Goal: Information Seeking & Learning: Learn about a topic

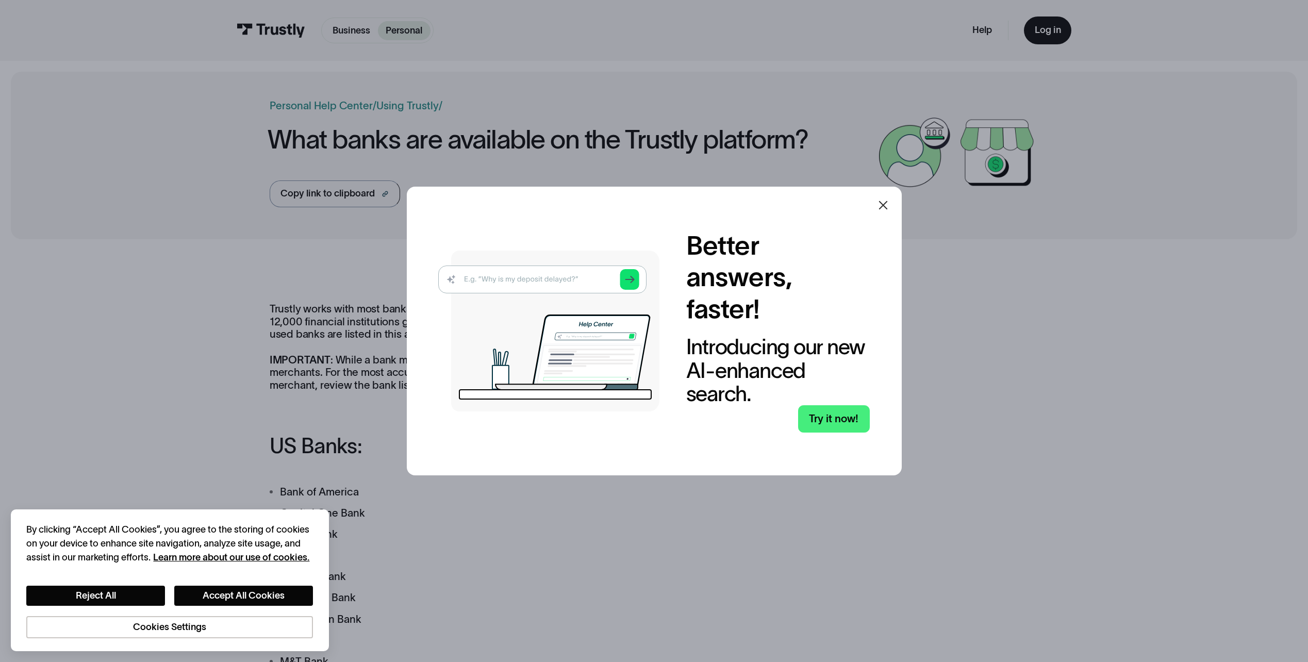
click at [888, 203] on icon at bounding box center [883, 205] width 12 height 12
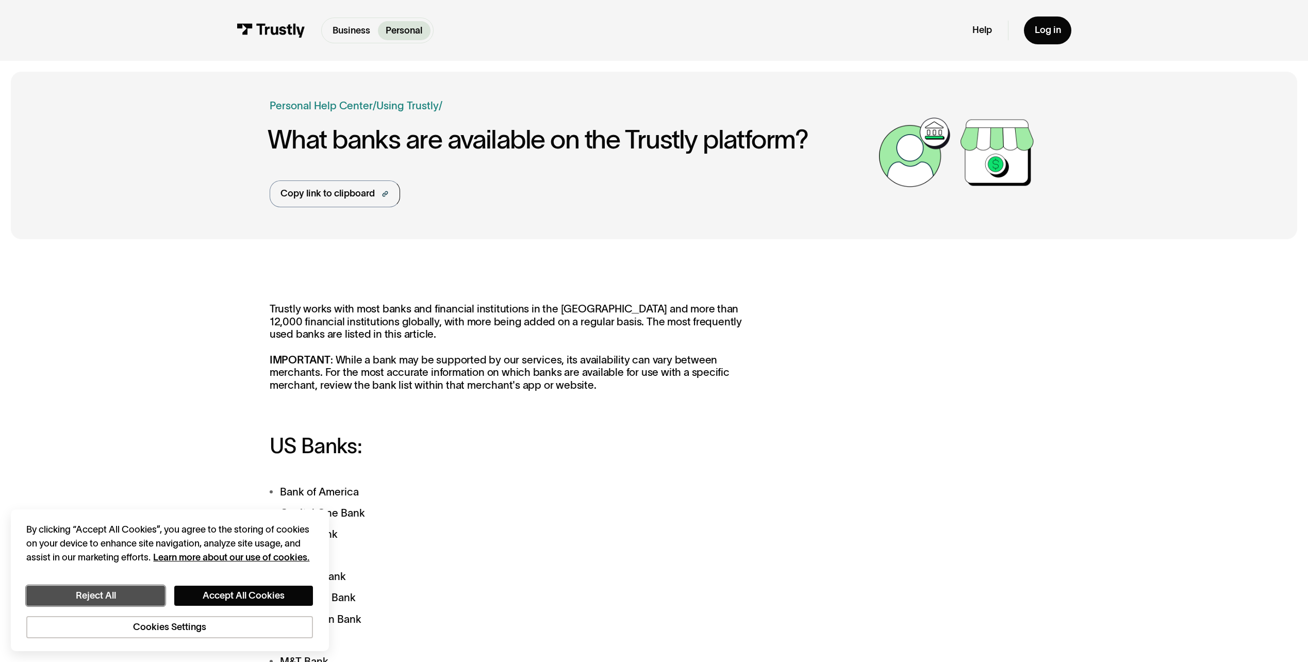
click at [146, 597] on button "Reject All" at bounding box center [95, 596] width 139 height 20
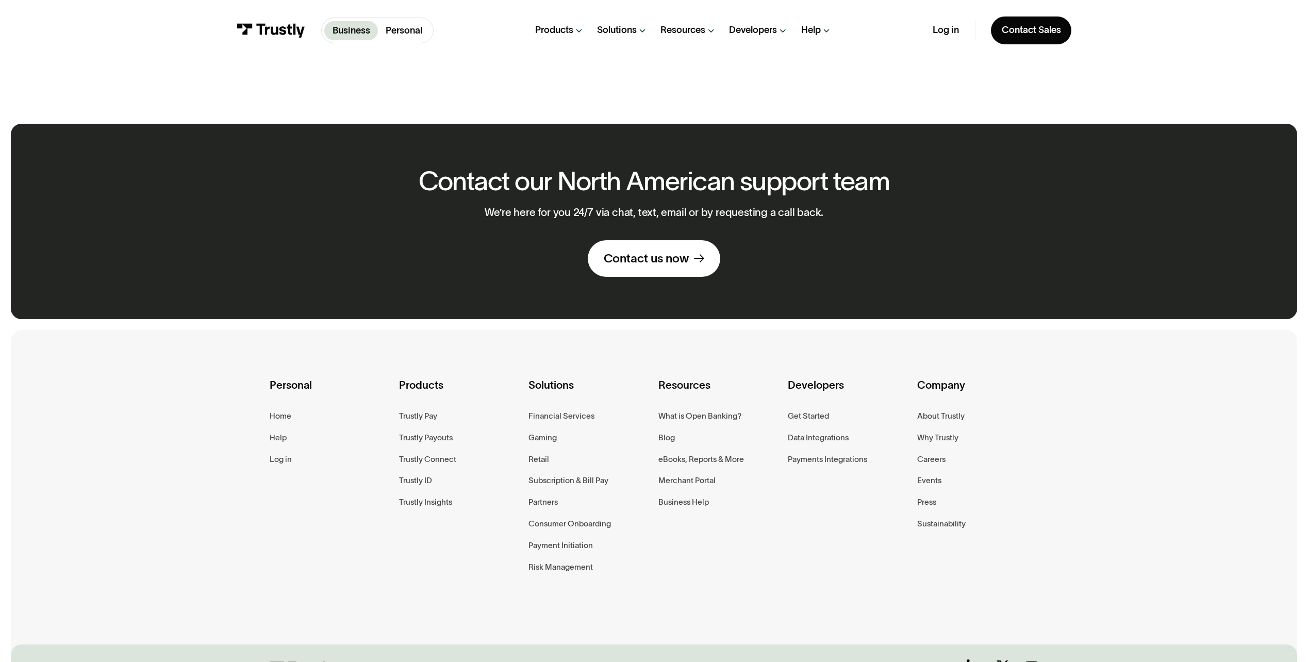
scroll to position [619, 0]
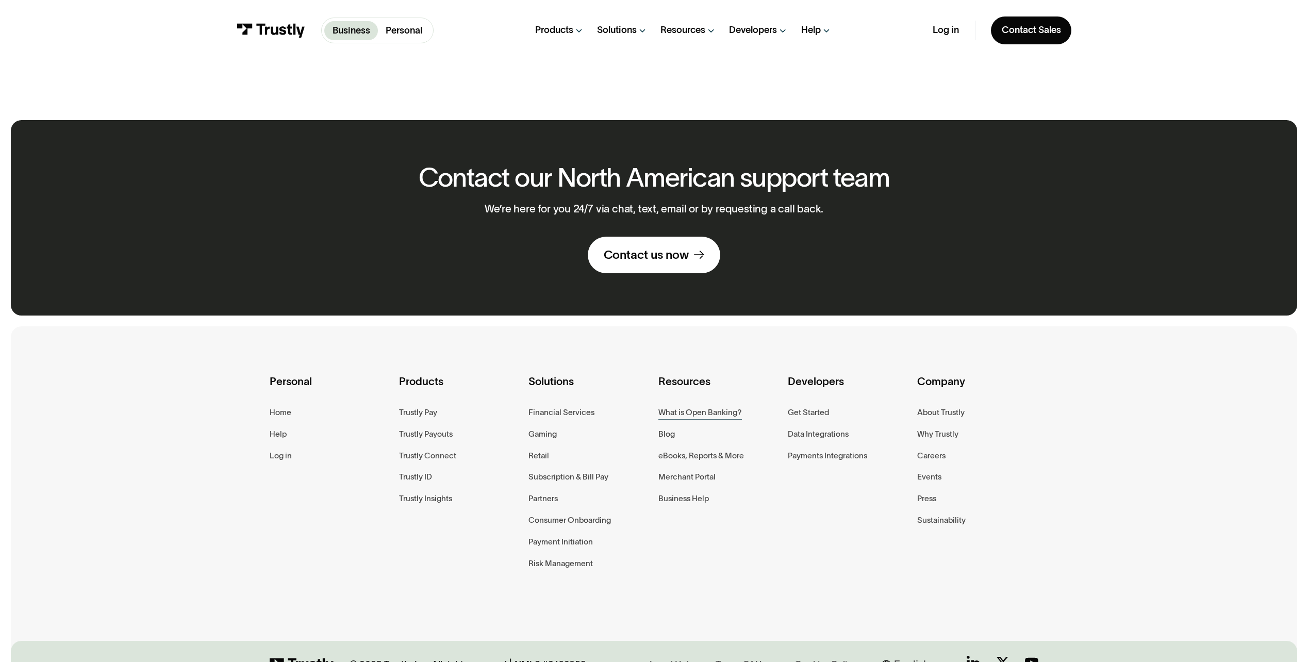
click at [713, 410] on div "What is Open Banking?" at bounding box center [700, 412] width 84 height 13
